Goal: Information Seeking & Learning: Find specific fact

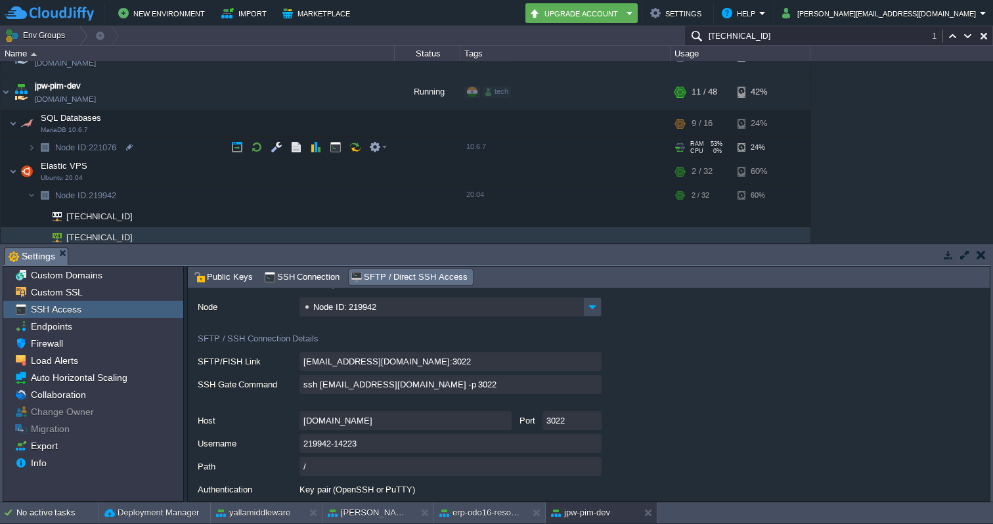
scroll to position [2678, 0]
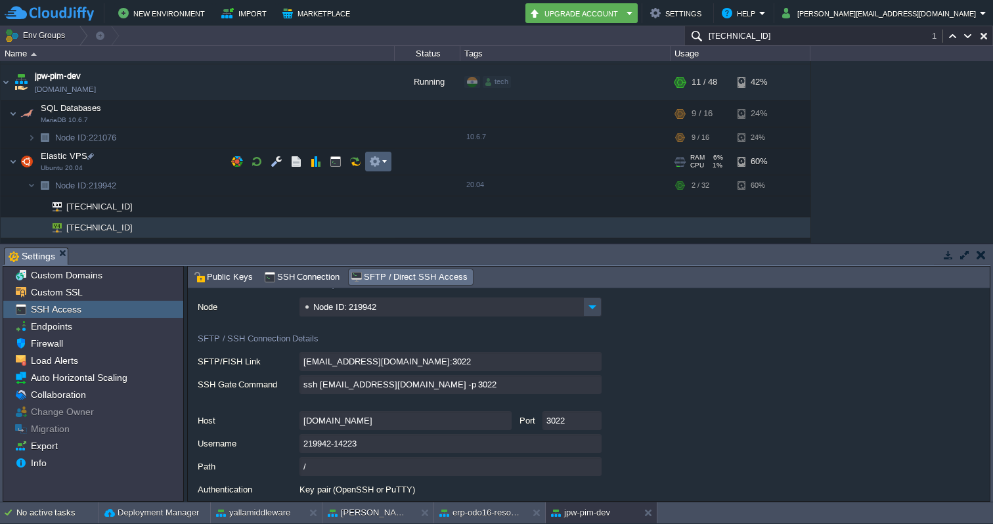
click at [384, 160] on em at bounding box center [378, 162] width 18 height 12
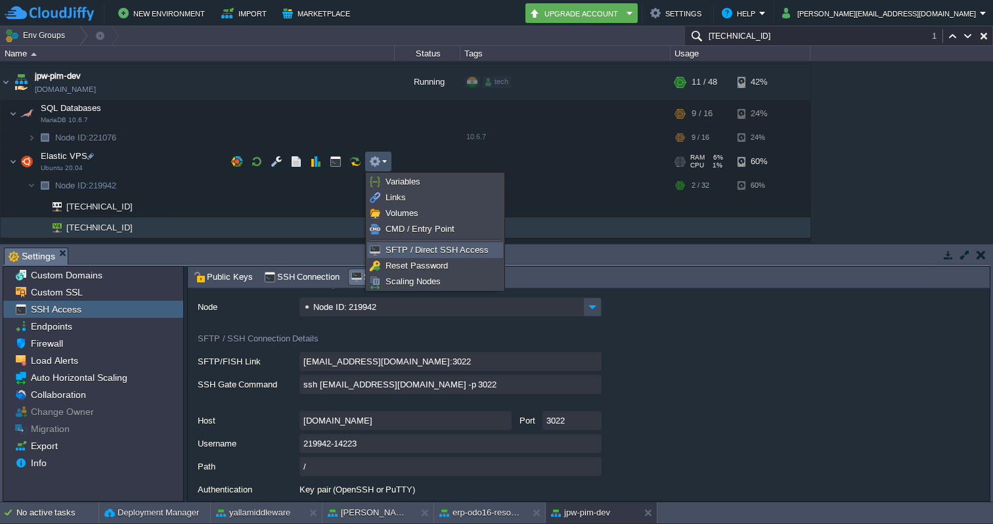
click at [402, 252] on span "SFTP / Direct SSH Access" at bounding box center [437, 250] width 103 height 10
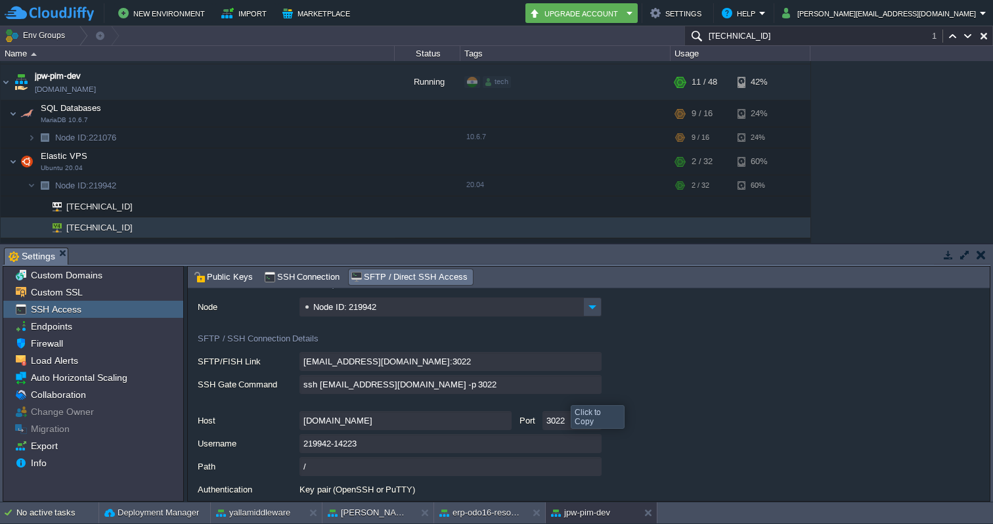
click at [596, 386] on input "ssh [EMAIL_ADDRESS][DOMAIN_NAME] -p 3022" at bounding box center [451, 384] width 302 height 19
click at [817, 41] on input "[TECHNICAL_ID]" at bounding box center [839, 35] width 309 height 19
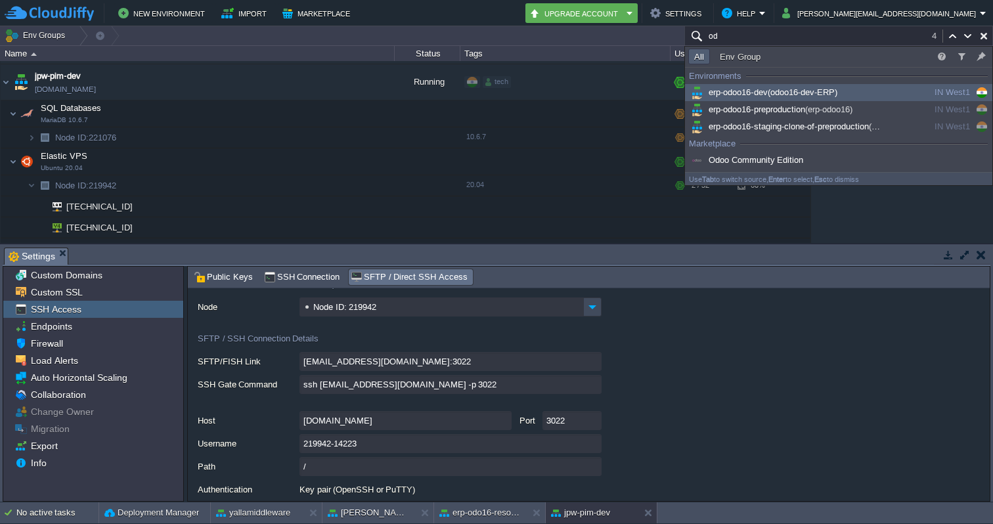
type input "o"
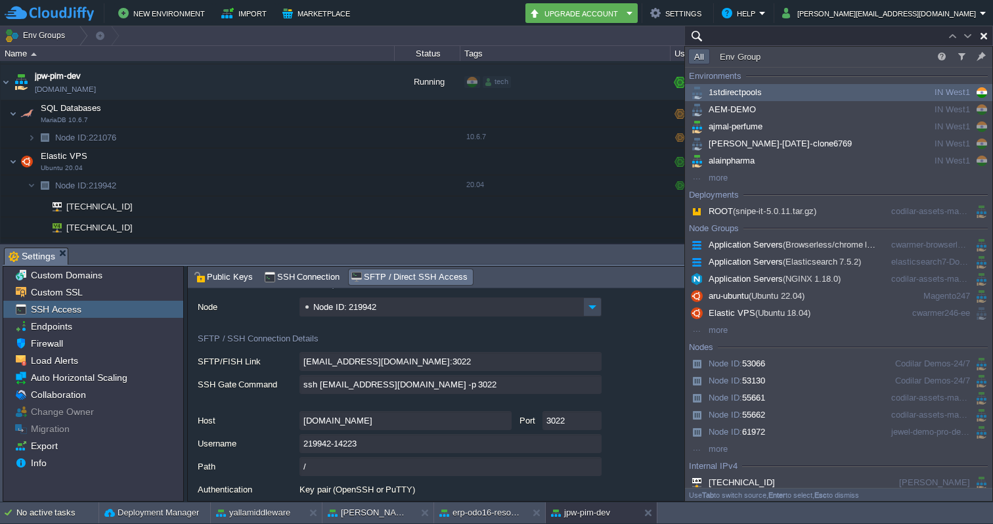
click at [761, 35] on input "text" at bounding box center [839, 35] width 309 height 19
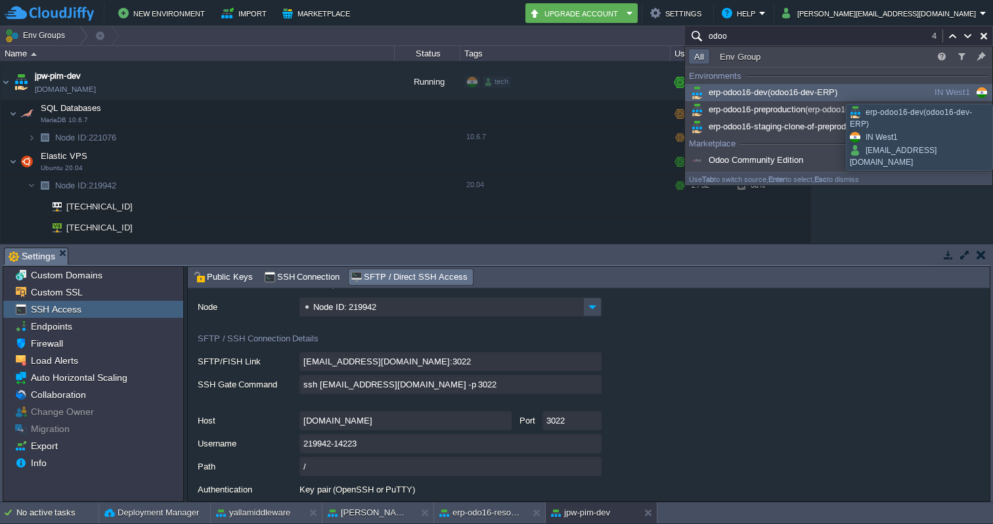
type input "odoo"
click at [836, 92] on span "(odoo16-dev-ERP)" at bounding box center [803, 92] width 70 height 10
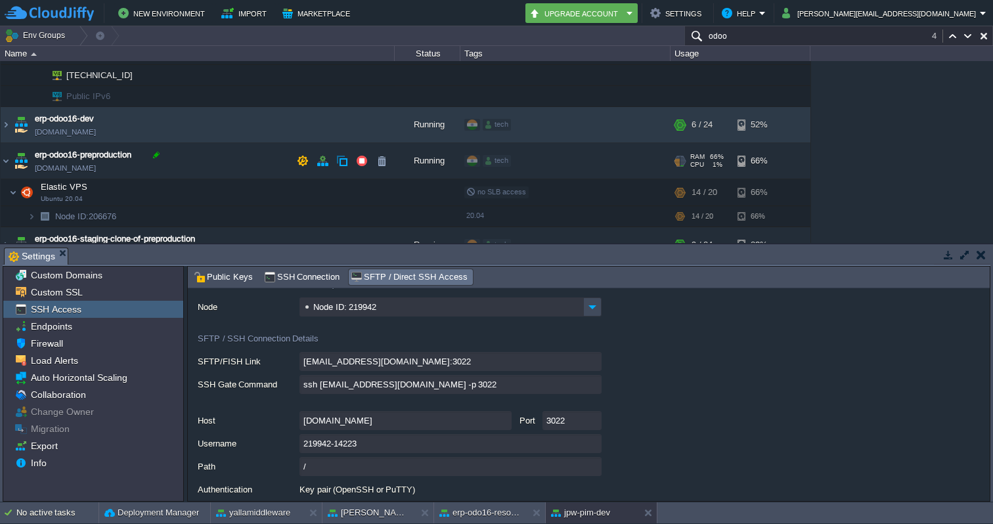
click at [154, 156] on div at bounding box center [156, 155] width 12 height 12
type input "erp-odoo16-preproduction"
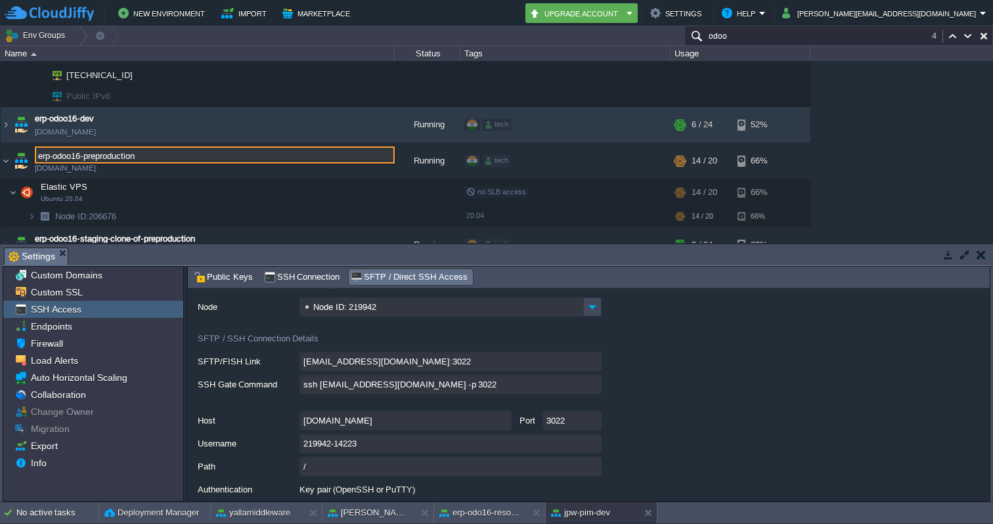
click at [869, 183] on div "1stdirectpools [DOMAIN_NAME] Stopped tech + Add to Env Group RAM 0% CPU 0% 0 / …" at bounding box center [496, 152] width 993 height 182
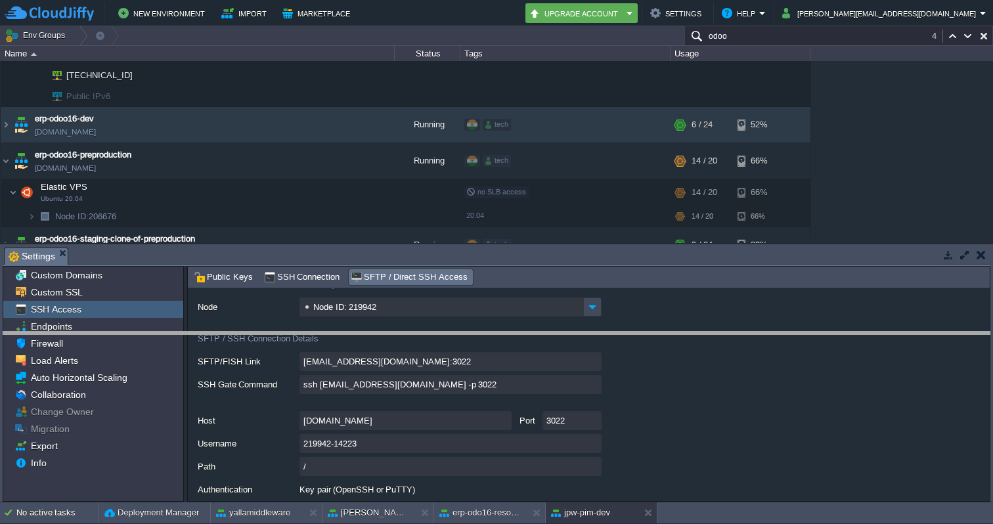
drag, startPoint x: 809, startPoint y: 250, endPoint x: 809, endPoint y: 346, distance: 95.9
click at [809, 346] on body "New Environment Import Marketplace Bonus ₹0.00 Upgrade Account Settings Help [P…" at bounding box center [496, 262] width 993 height 524
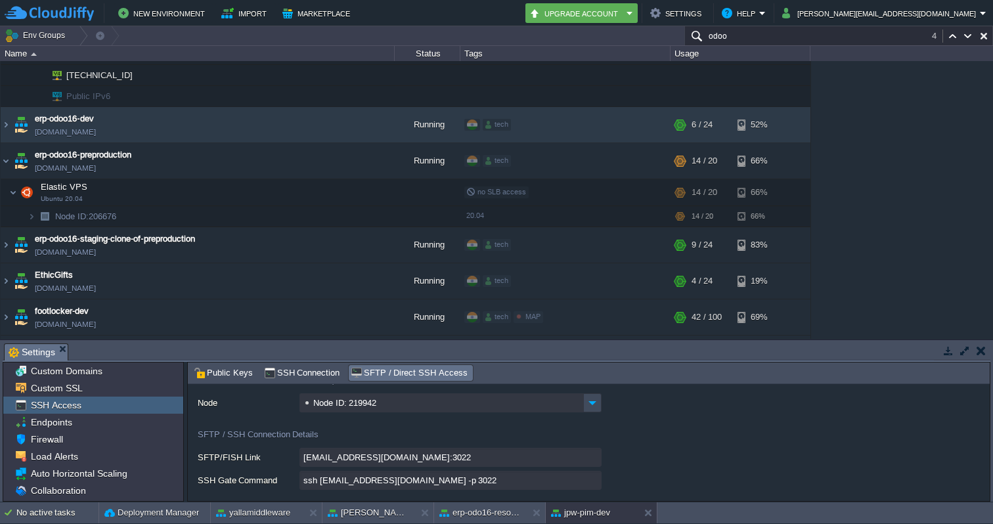
click at [863, 36] on input "odoo" at bounding box center [839, 35] width 309 height 19
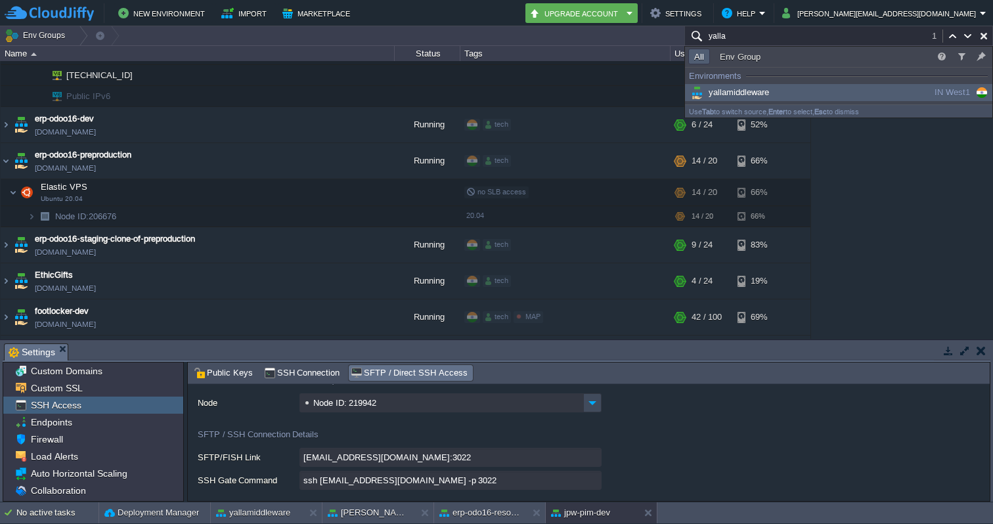
type input "yalla"
click at [783, 93] on div "yallamiddleware" at bounding box center [788, 92] width 198 height 14
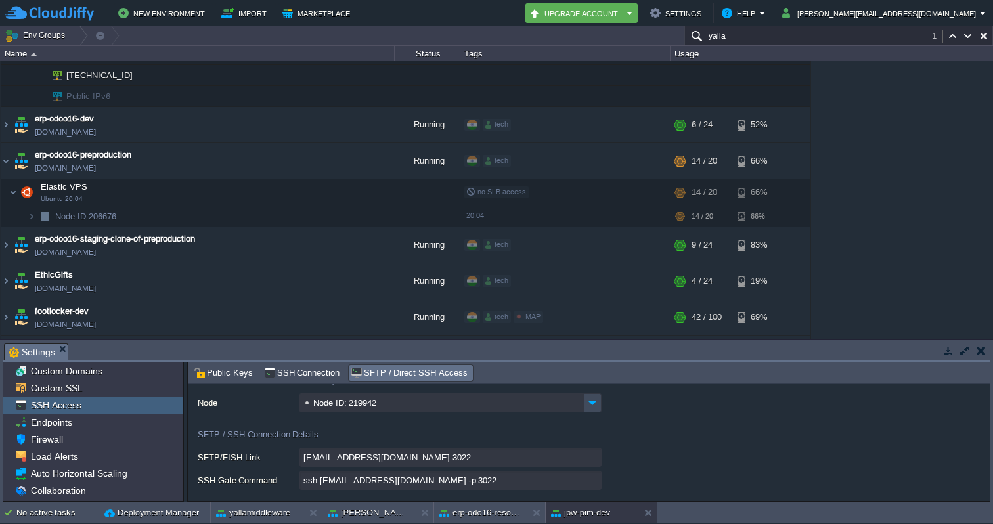
scroll to position [4117, 0]
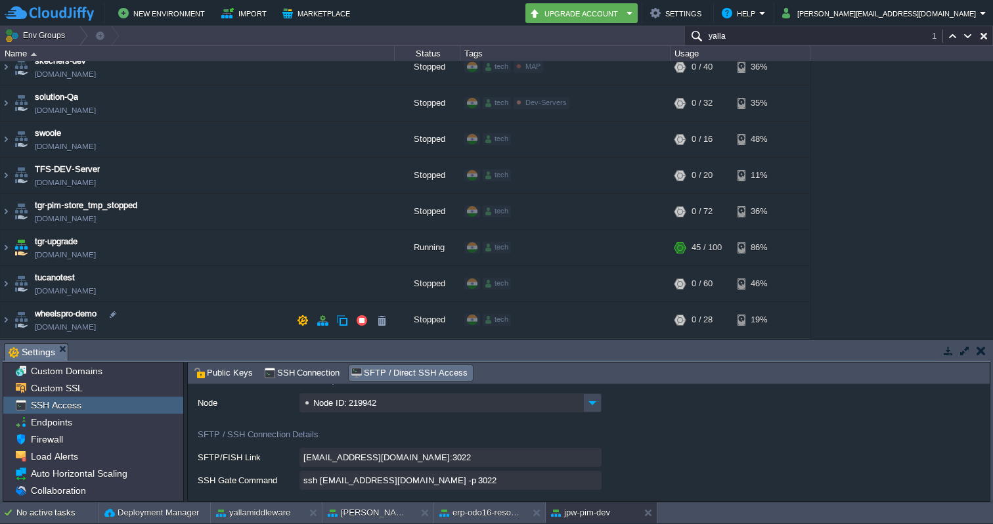
click at [7, 338] on img at bounding box center [6, 355] width 11 height 35
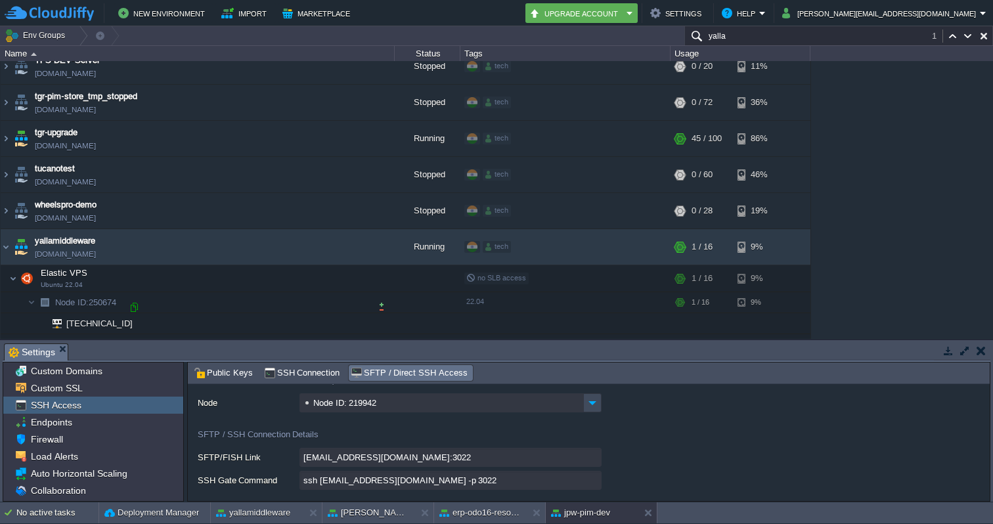
click at [135, 307] on div at bounding box center [134, 308] width 12 height 12
type input "[TECHNICAL_ID]"
